Goal: Transaction & Acquisition: Purchase product/service

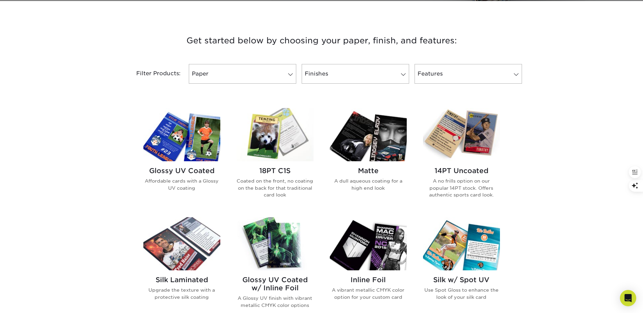
scroll to position [237, 0]
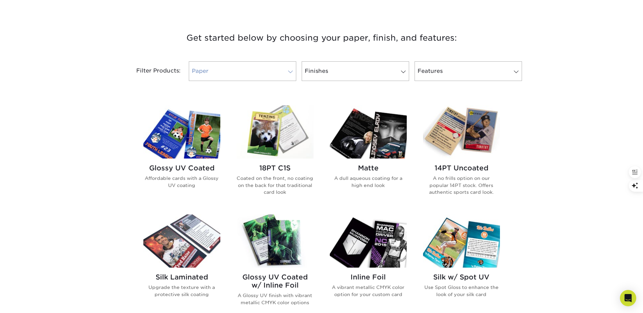
click at [289, 74] on span at bounding box center [290, 71] width 9 height 5
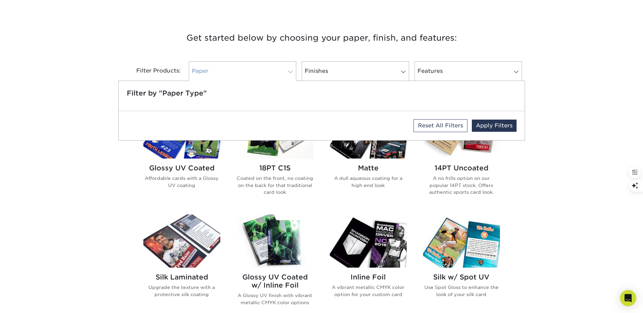
click at [289, 74] on span at bounding box center [290, 71] width 9 height 5
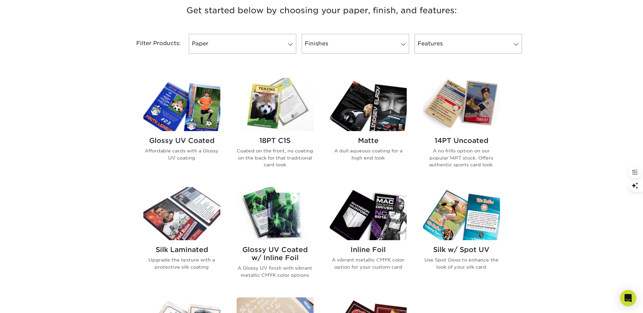
scroll to position [136, 0]
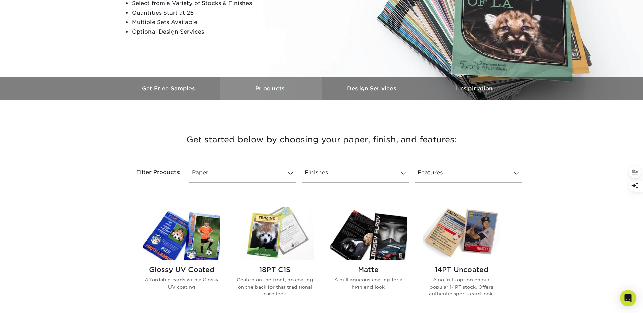
click at [278, 89] on h3 "Products" at bounding box center [271, 88] width 102 height 6
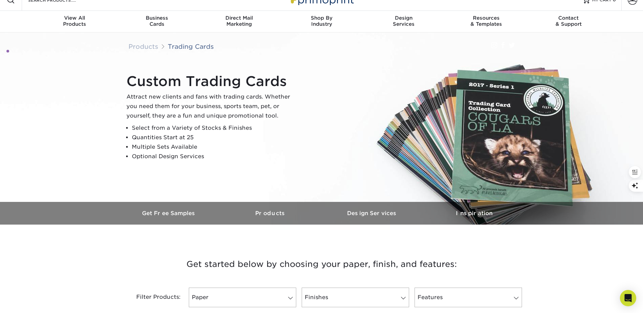
scroll to position [0, 0]
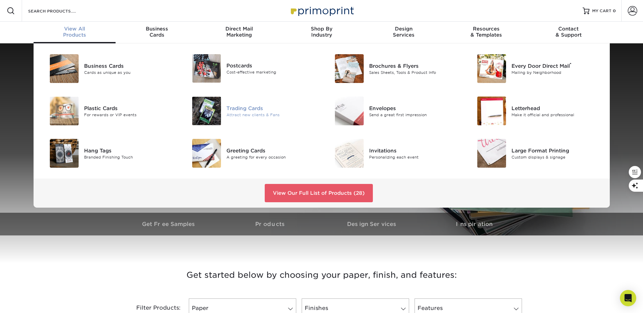
click at [234, 108] on div "Trading Cards" at bounding box center [271, 107] width 90 height 7
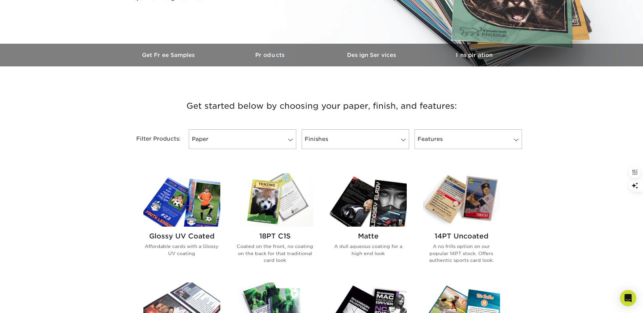
scroll to position [169, 0]
click at [400, 133] on link "Finishes" at bounding box center [354, 139] width 107 height 20
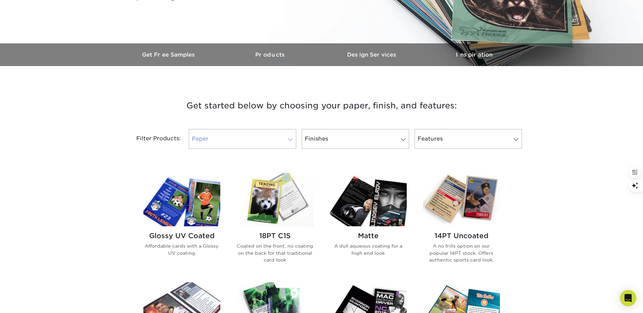
click at [281, 143] on link "Paper" at bounding box center [242, 139] width 107 height 20
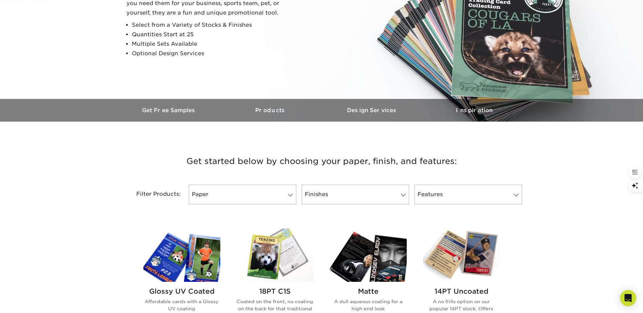
scroll to position [68, 0]
